Goal: Information Seeking & Learning: Learn about a topic

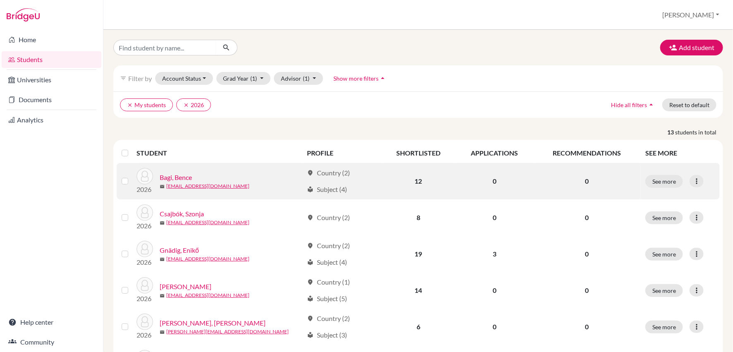
click at [178, 176] on link "Bagi, Bence" at bounding box center [176, 178] width 32 height 10
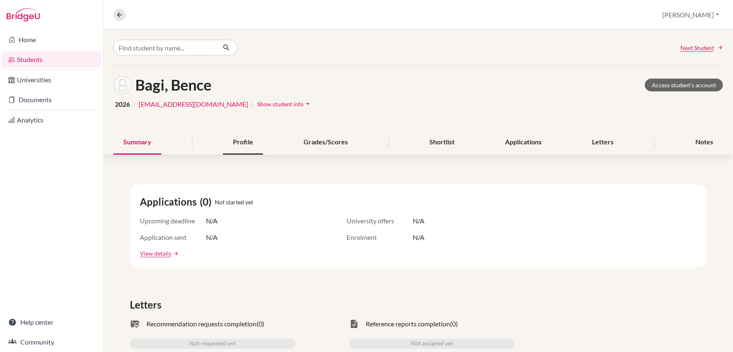
click at [240, 145] on div "Profile" at bounding box center [243, 142] width 40 height 24
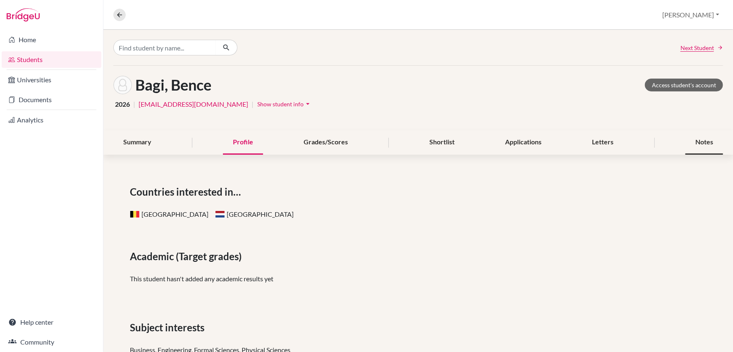
click at [701, 144] on div "Notes" at bounding box center [704, 142] width 38 height 24
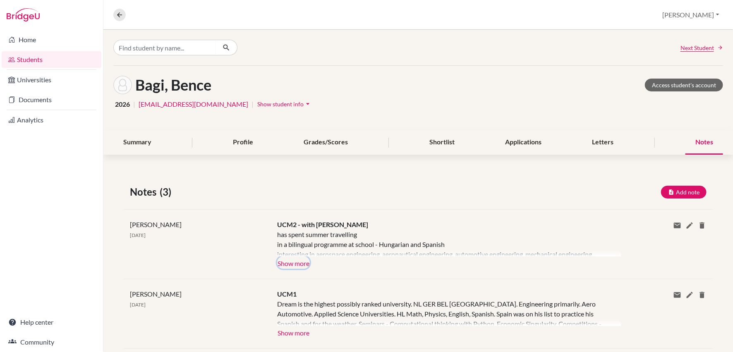
click at [299, 259] on button "Show more" at bounding box center [293, 262] width 33 height 12
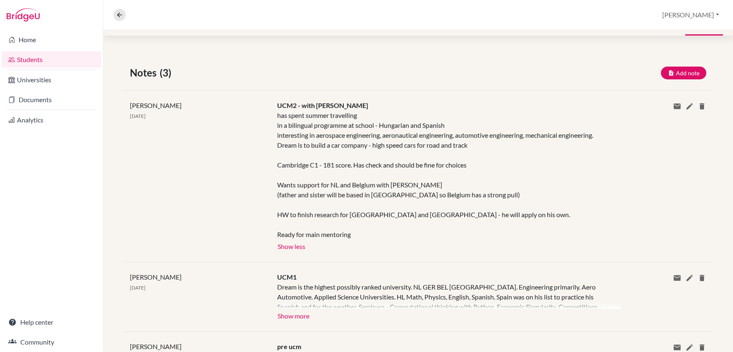
scroll to position [141, 0]
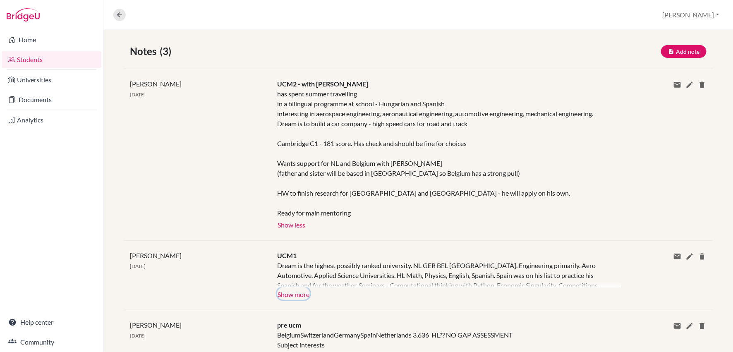
click at [291, 297] on button "Show more" at bounding box center [293, 294] width 33 height 12
